Goal: Transaction & Acquisition: Purchase product/service

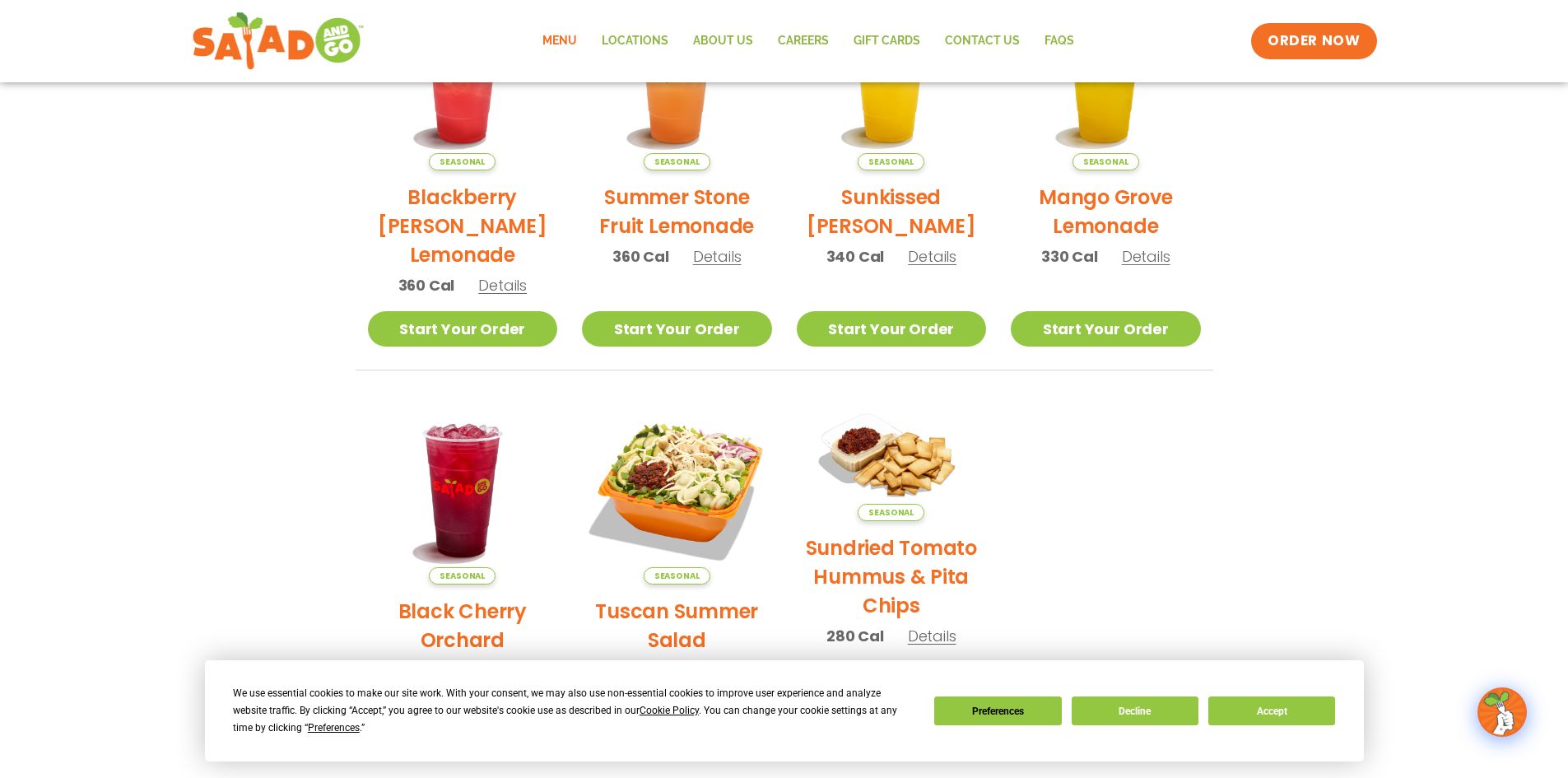
scroll to position [549, 0]
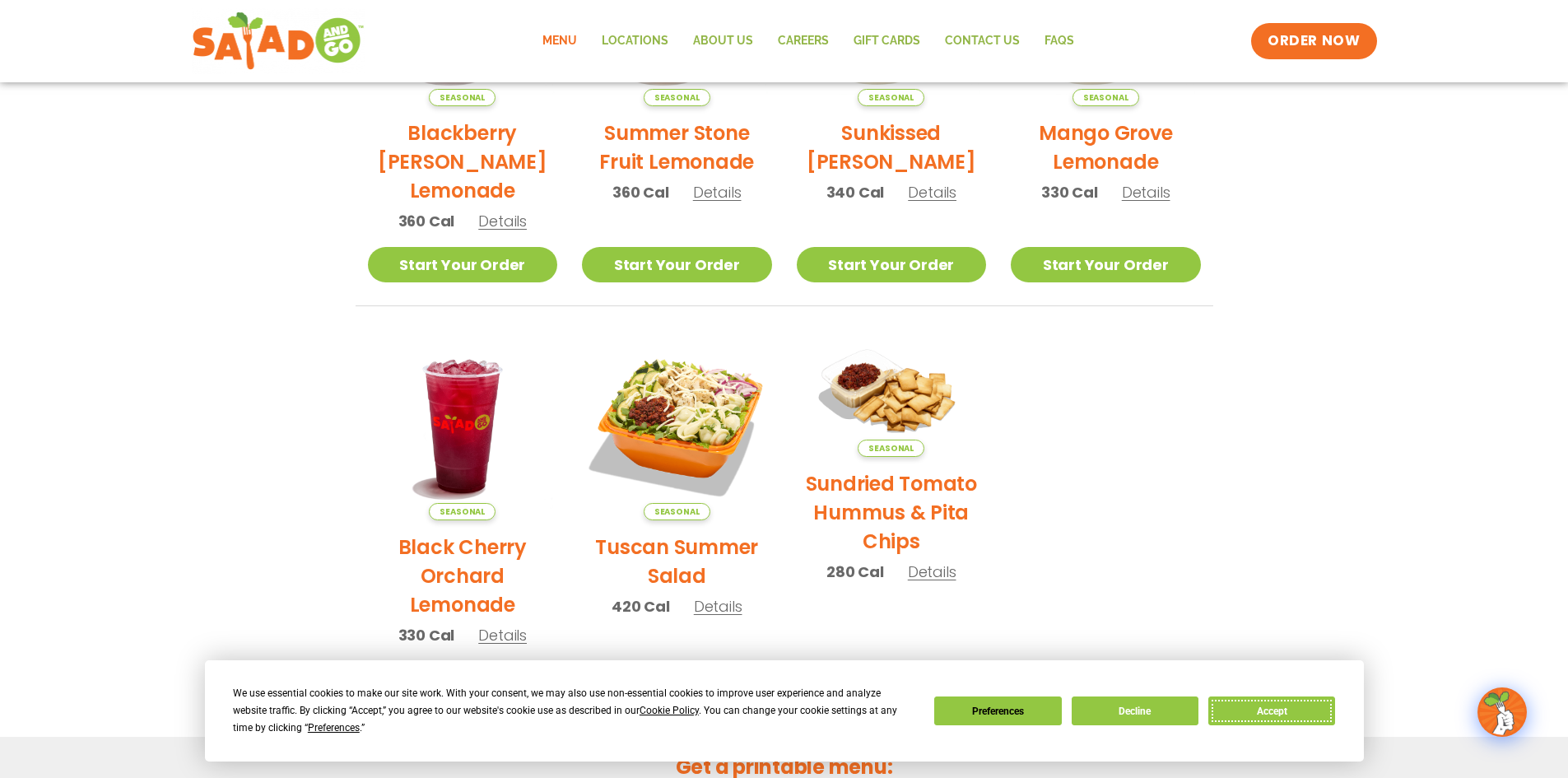
click at [1256, 705] on button "Accept" at bounding box center [1272, 710] width 127 height 29
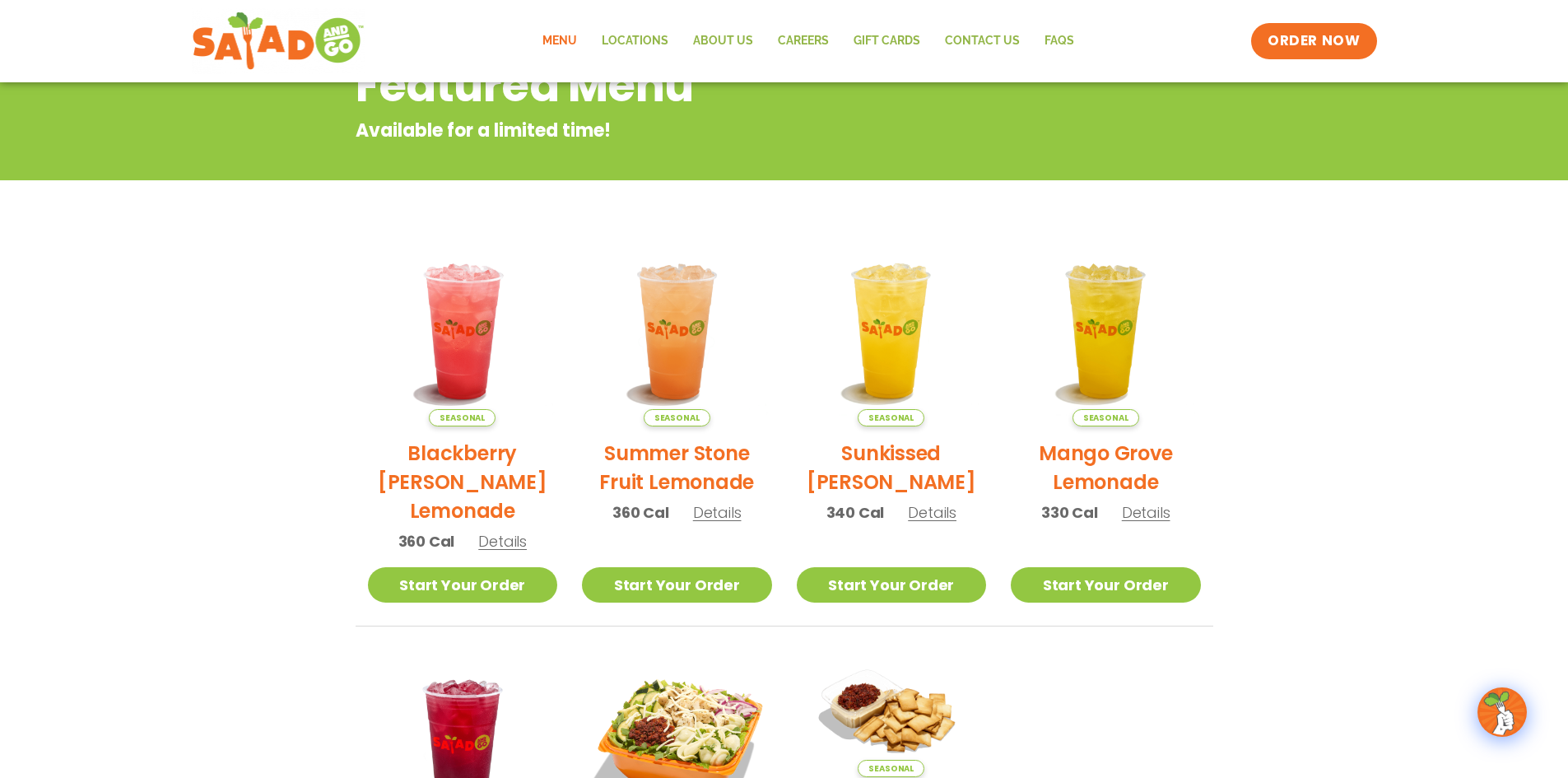
scroll to position [0, 0]
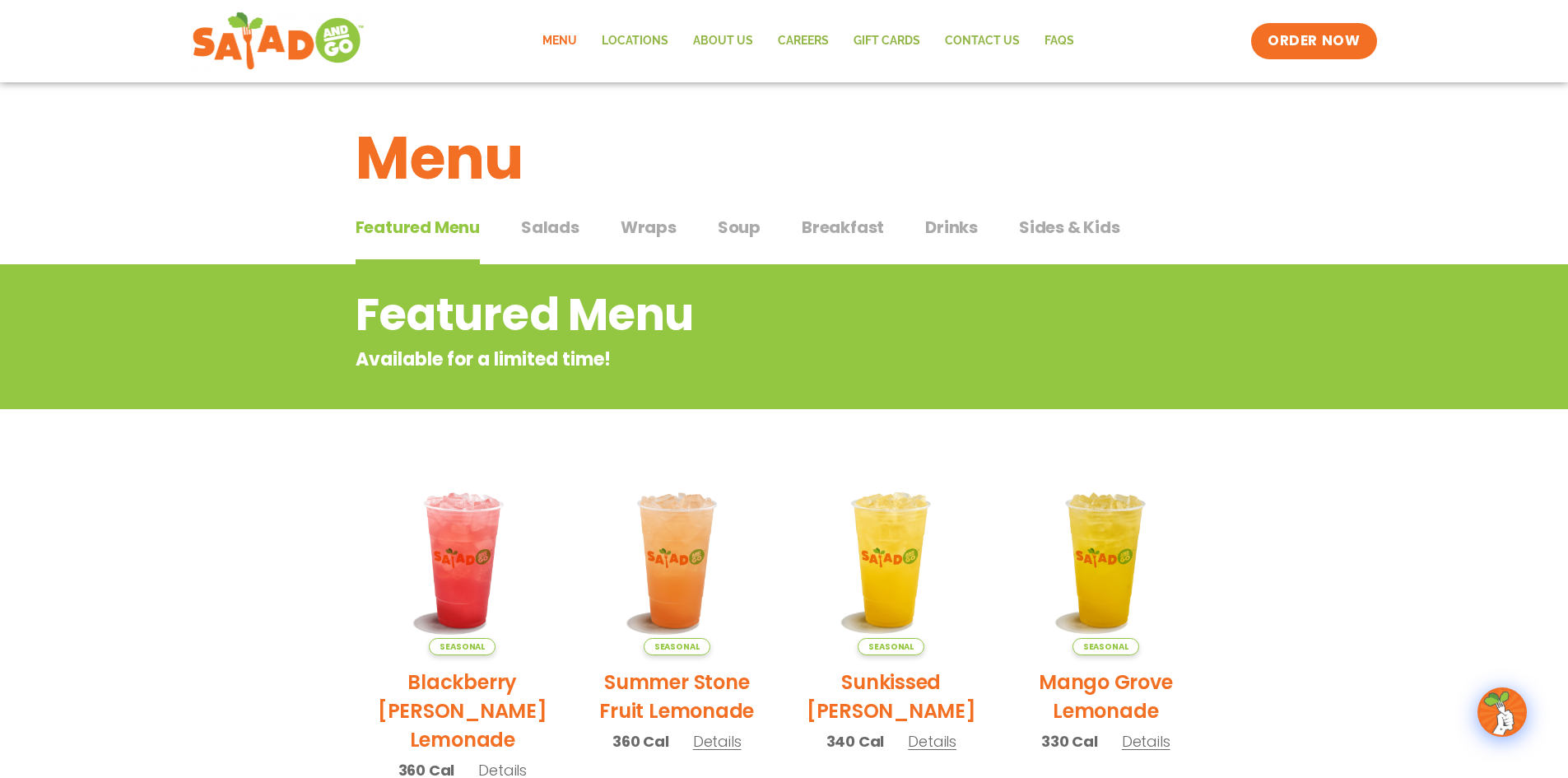
click at [561, 240] on button "Salads Salads" at bounding box center [550, 240] width 59 height 50
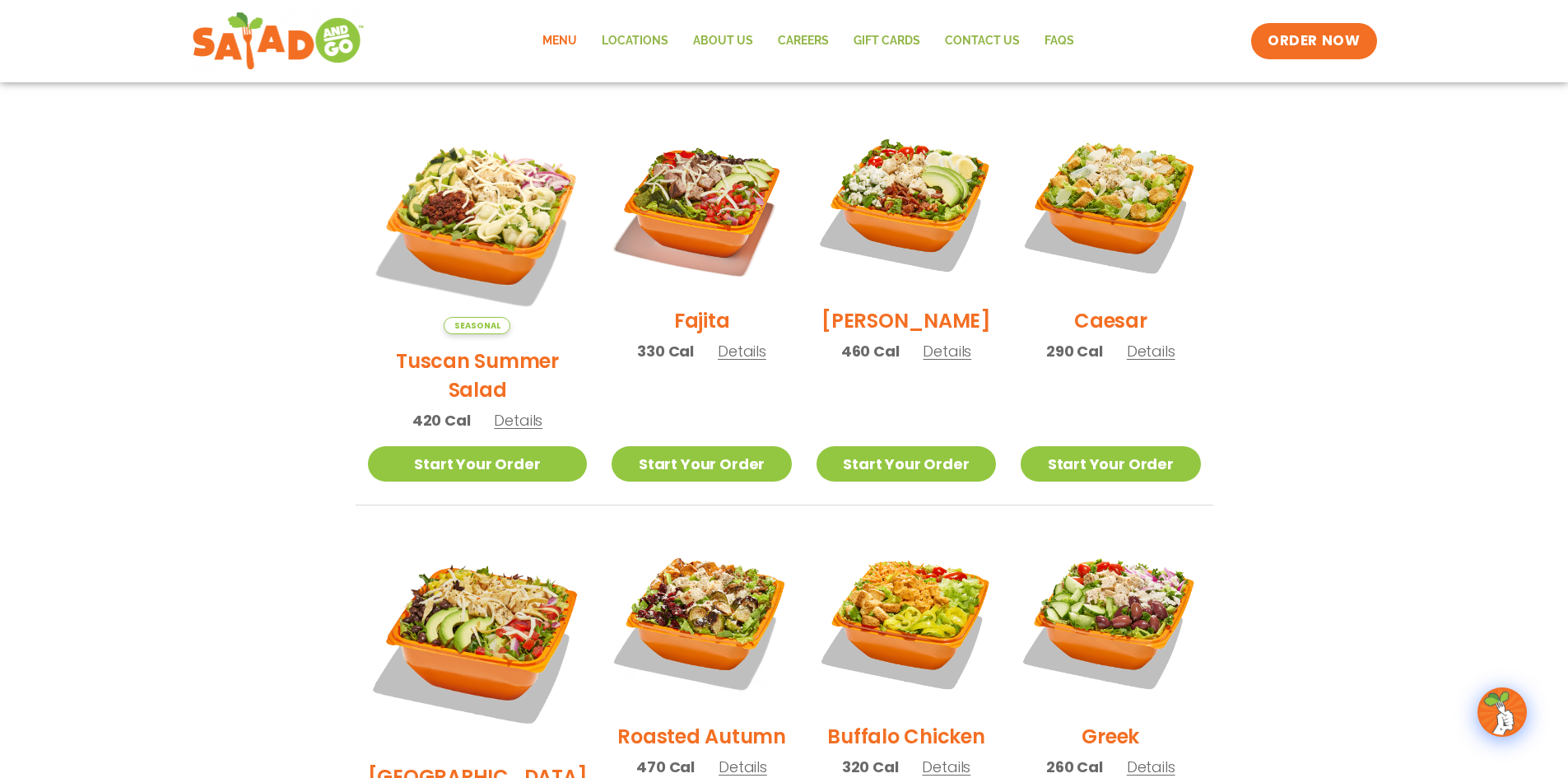
scroll to position [137, 0]
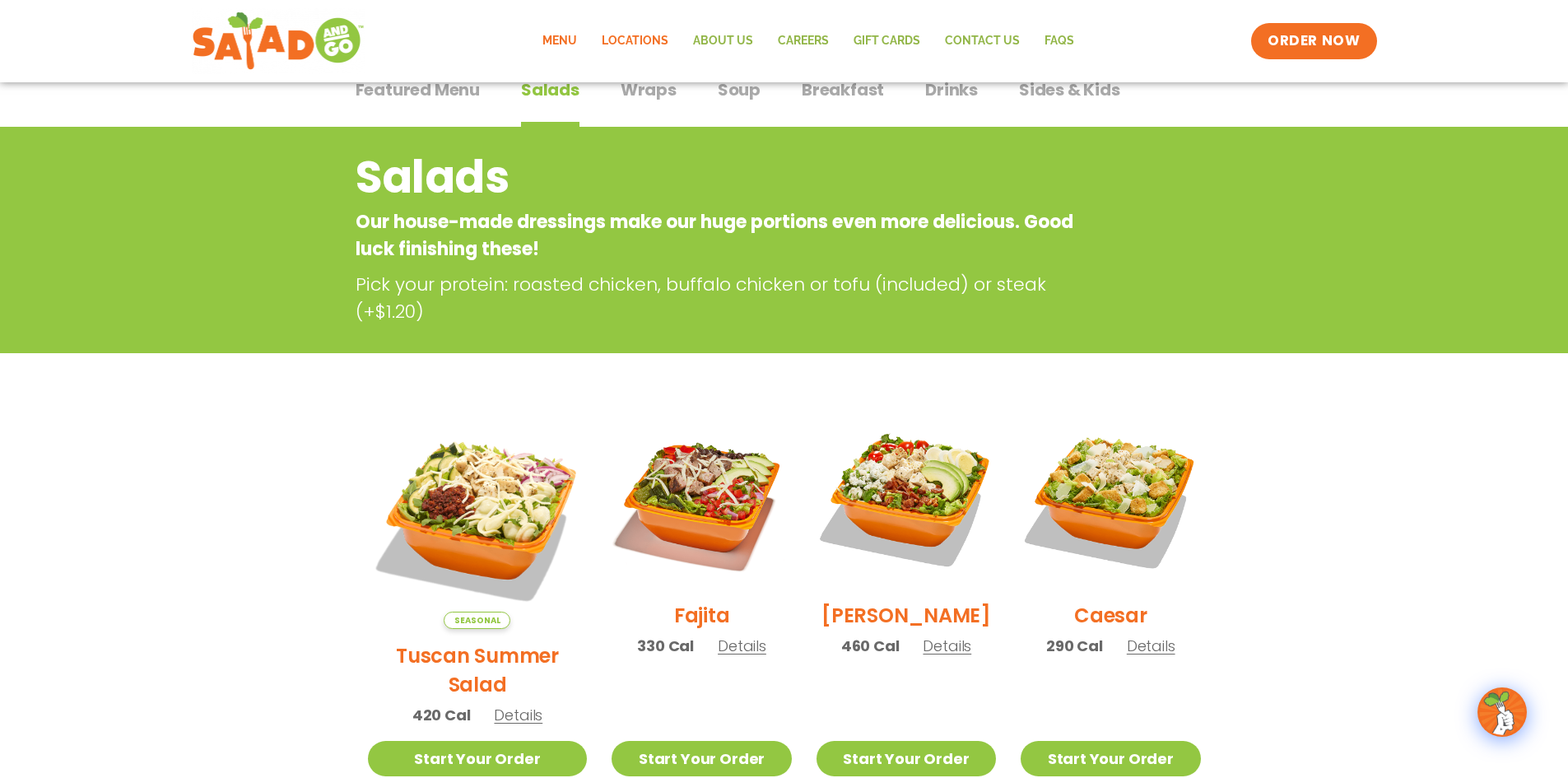
click at [649, 35] on link "Locations" at bounding box center [635, 40] width 91 height 38
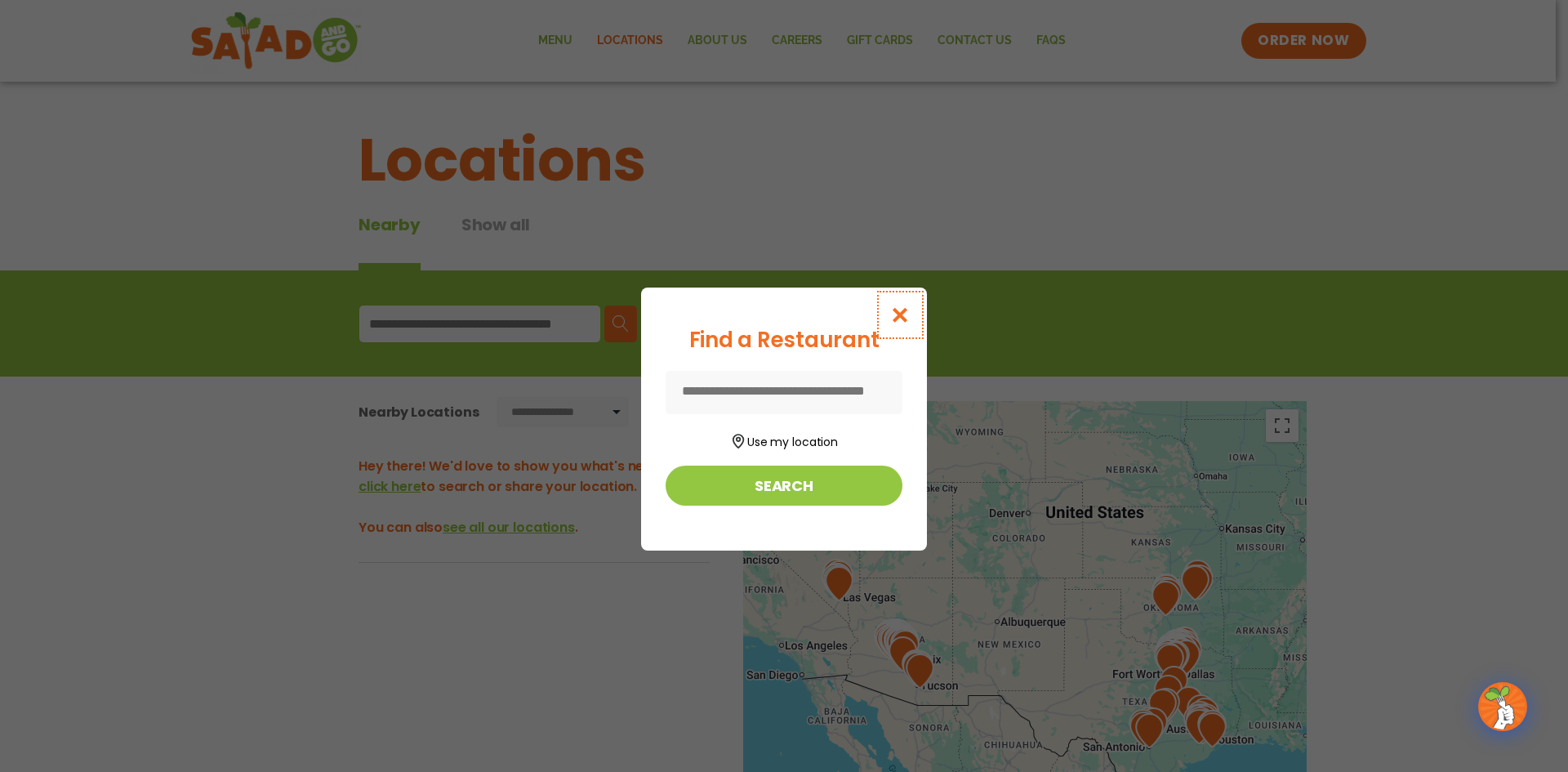
click at [906, 314] on icon "Close modal" at bounding box center [901, 315] width 21 height 17
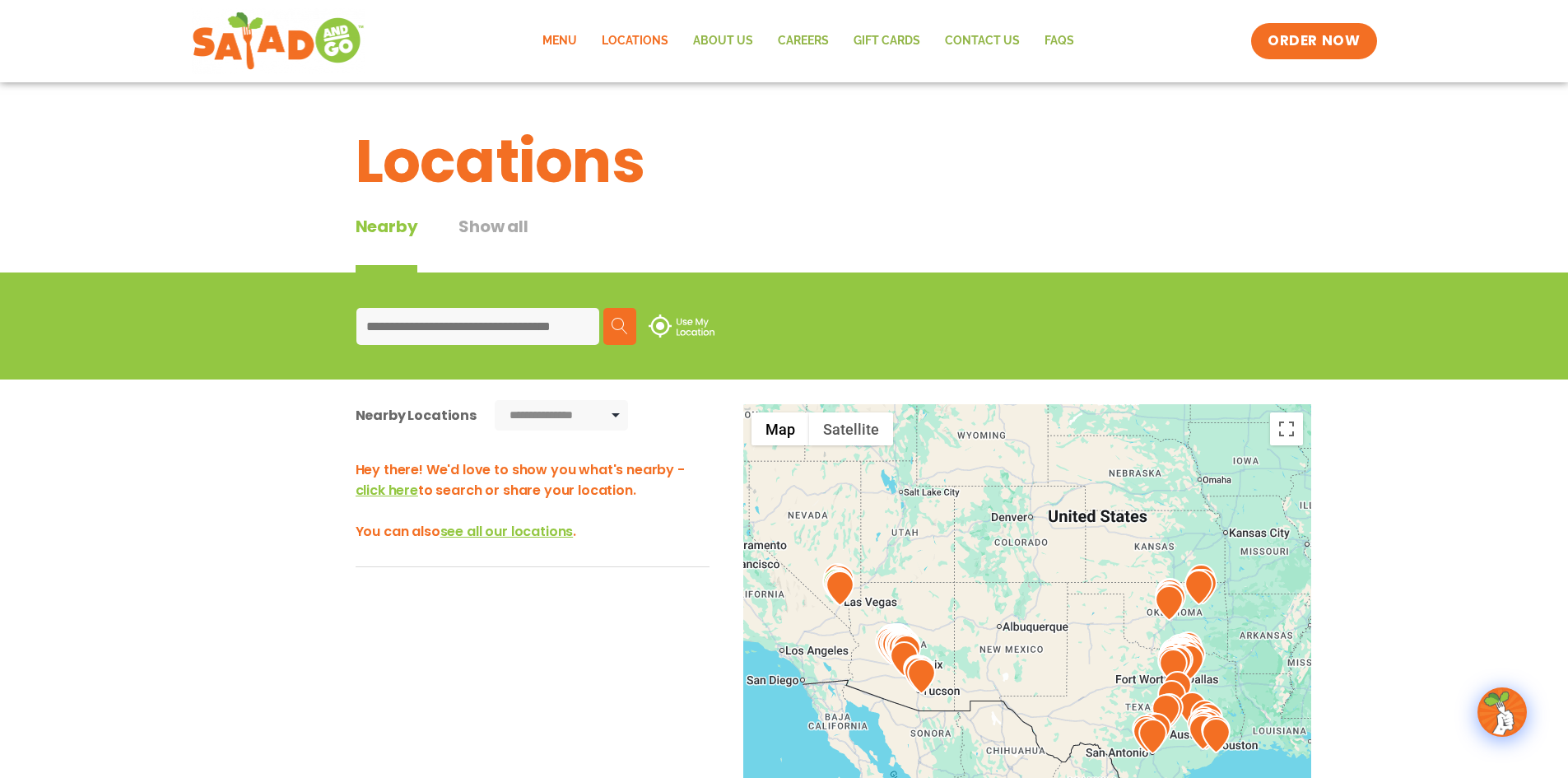
click at [570, 30] on link "Menu" at bounding box center [560, 40] width 59 height 38
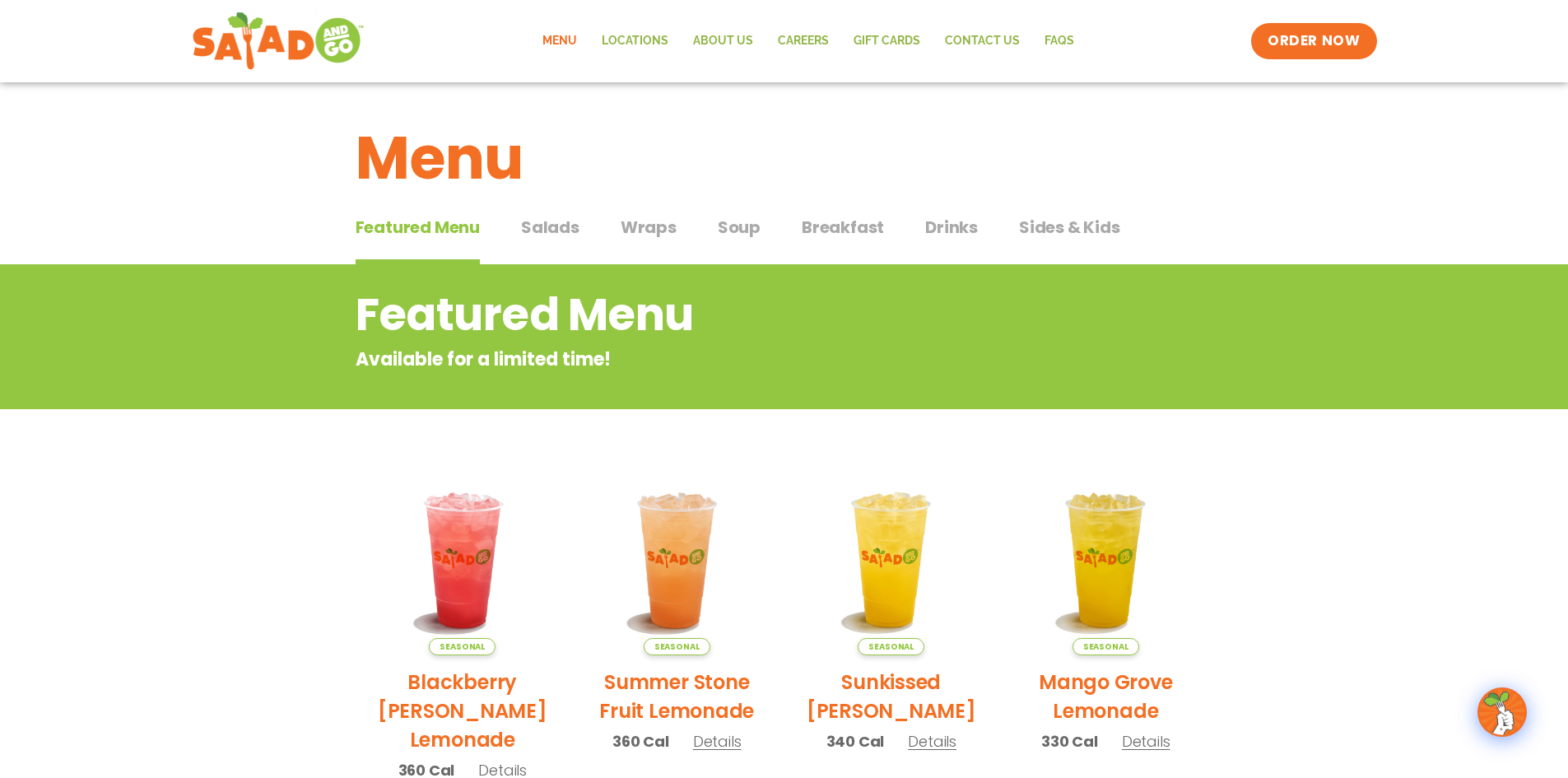
click at [572, 238] on span "Salads" at bounding box center [550, 227] width 59 height 24
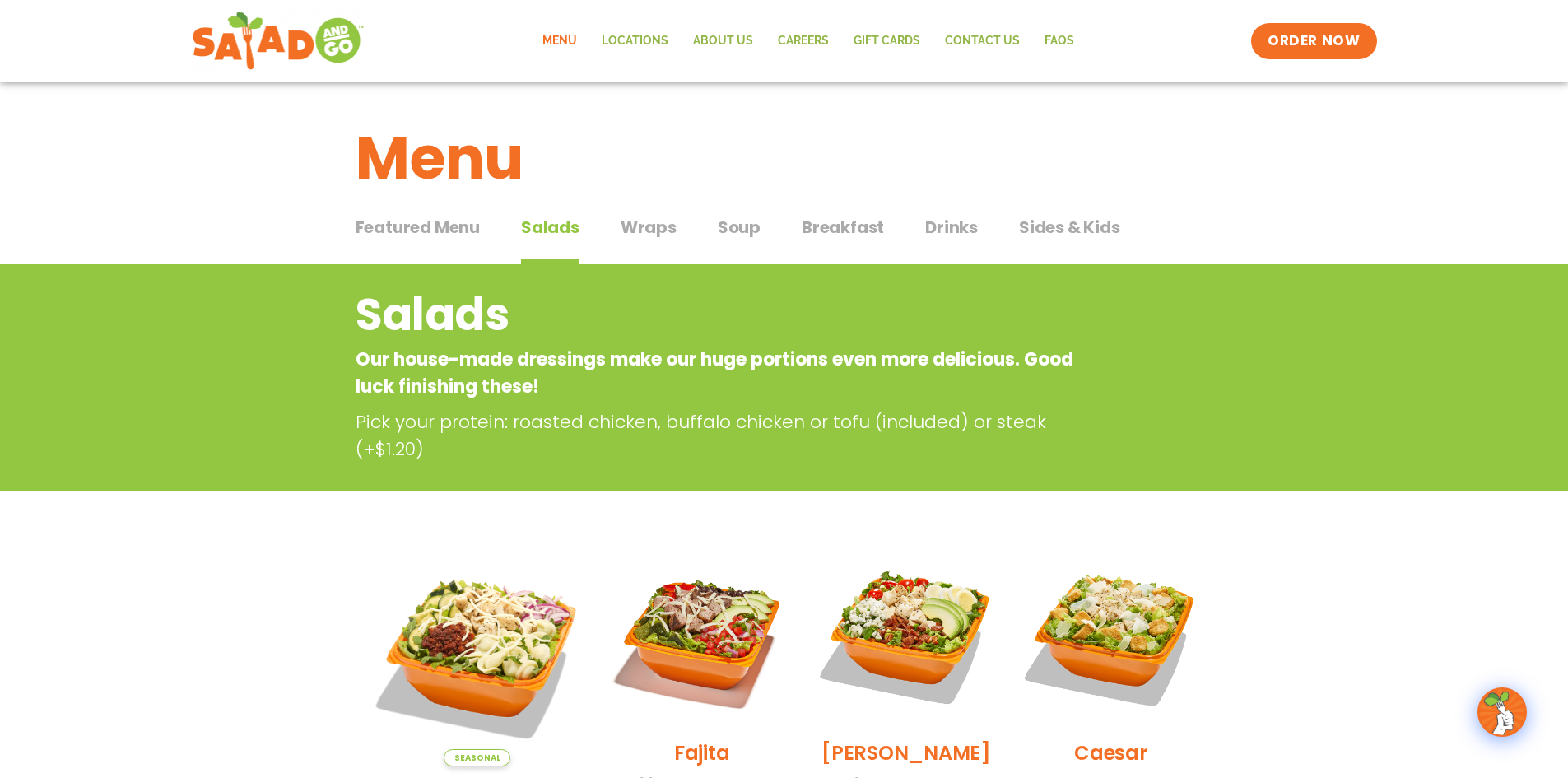
drag, startPoint x: 1320, startPoint y: 17, endPoint x: 1328, endPoint y: 14, distance: 8.5
click at [1320, 17] on div "Menu Locations About Us Careers GIFT CARDS Contact Us FAQs Menu Menu Locations …" at bounding box center [784, 40] width 1186 height 66
click at [1326, 35] on span "ORDER NOW" at bounding box center [1314, 41] width 102 height 21
